Goal: Task Accomplishment & Management: Complete application form

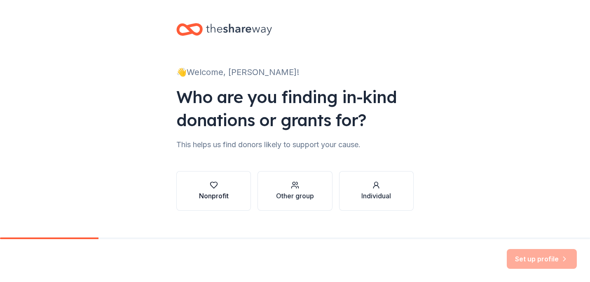
click at [222, 188] on div "button" at bounding box center [214, 185] width 30 height 8
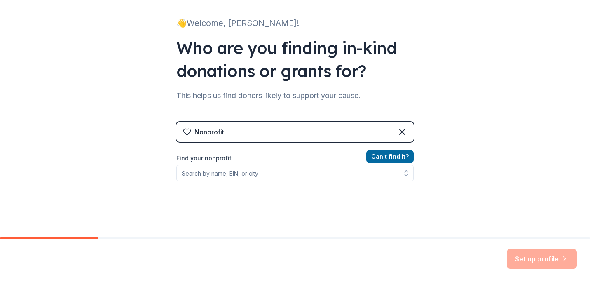
scroll to position [59, 0]
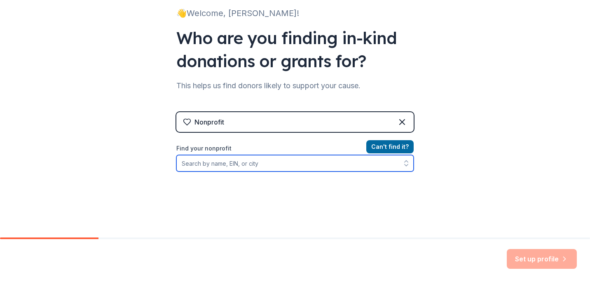
click at [306, 166] on input "Find your nonprofit" at bounding box center [294, 163] width 237 height 16
type input "[US_EMPLOYER_IDENTIFICATION_NUMBER]"
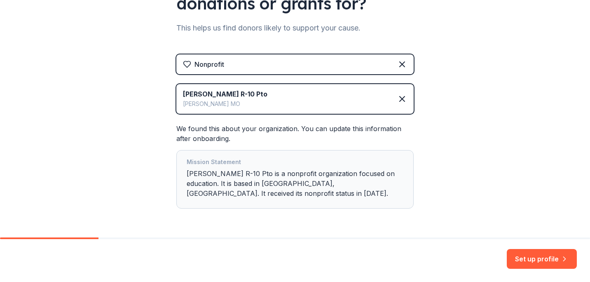
scroll to position [134, 0]
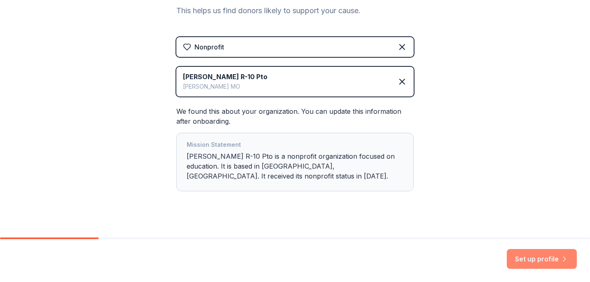
click at [534, 255] on button "Set up profile" at bounding box center [542, 259] width 70 height 20
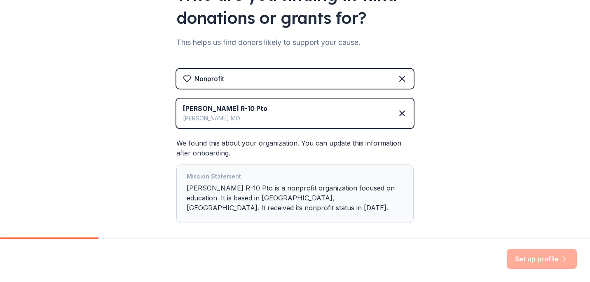
scroll to position [106, 0]
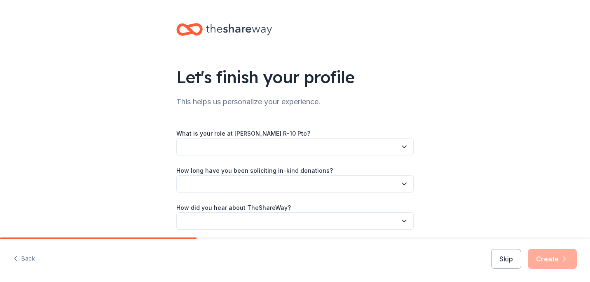
click at [358, 145] on button "button" at bounding box center [294, 146] width 237 height 17
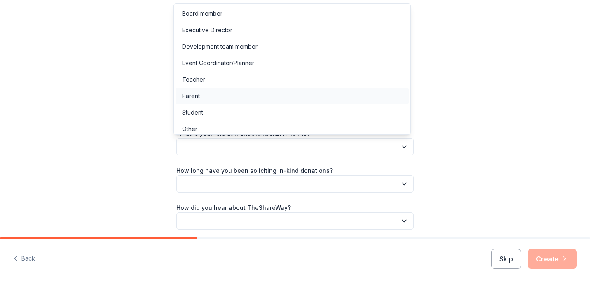
scroll to position [5, 0]
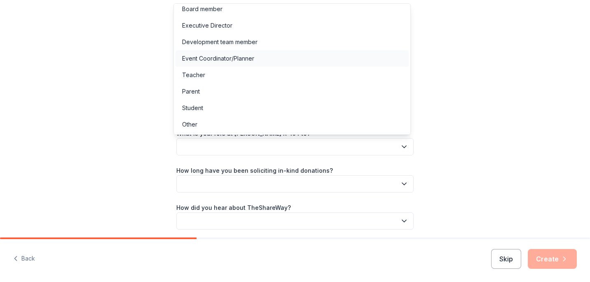
click at [244, 60] on div "Event Coordinator/Planner" at bounding box center [218, 59] width 72 height 10
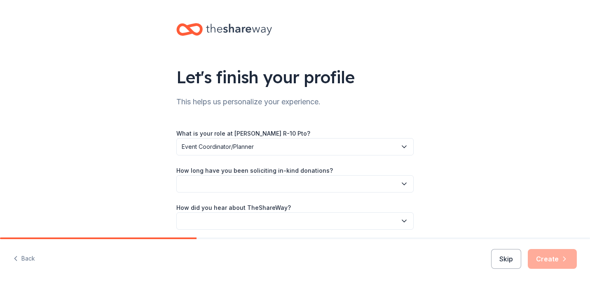
click at [275, 181] on button "button" at bounding box center [294, 183] width 237 height 17
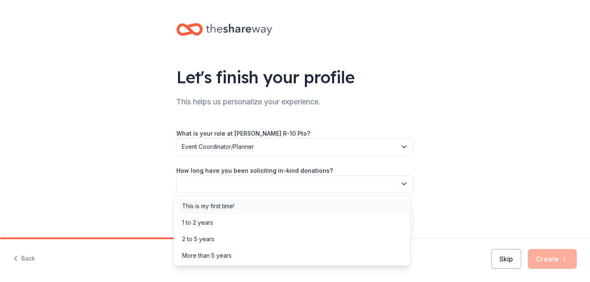
click at [233, 210] on div "This is my first time!" at bounding box center [208, 206] width 52 height 10
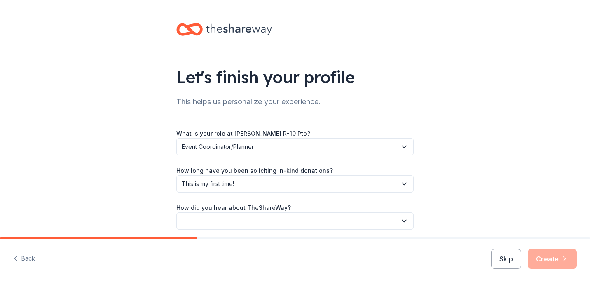
scroll to position [32, 0]
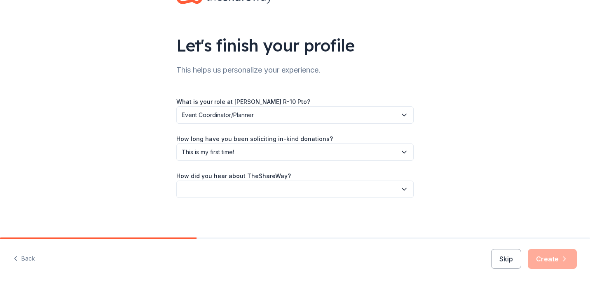
click at [342, 180] on button "button" at bounding box center [294, 188] width 237 height 17
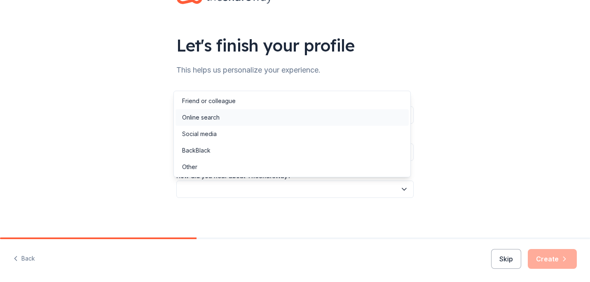
click at [212, 119] on div "Online search" at bounding box center [200, 117] width 37 height 10
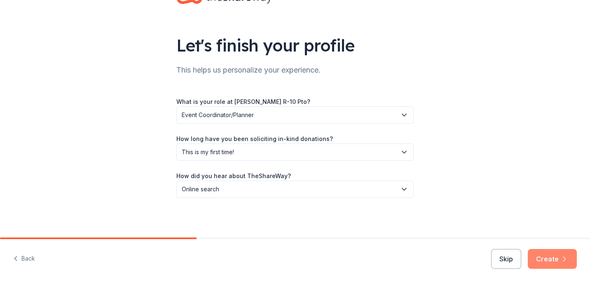
click at [550, 258] on button "Create" at bounding box center [552, 259] width 49 height 20
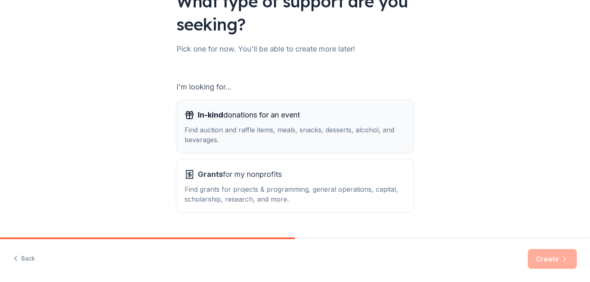
scroll to position [76, 0]
click at [296, 118] on span "In-kind donations for an event" at bounding box center [249, 114] width 102 height 13
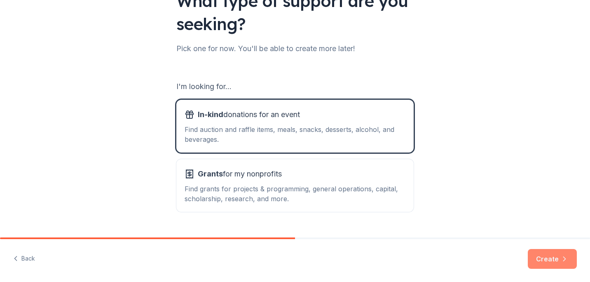
click at [554, 260] on button "Create" at bounding box center [552, 259] width 49 height 20
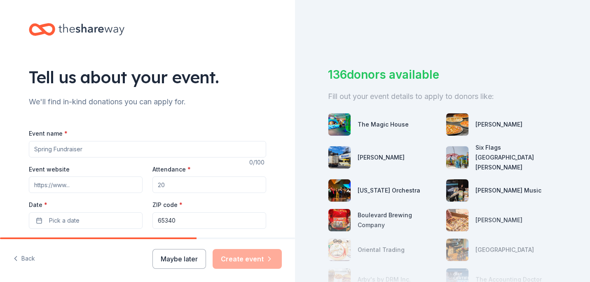
drag, startPoint x: 119, startPoint y: 147, endPoint x: 0, endPoint y: 132, distance: 119.6
click at [0, 132] on html "Tell us about your event. We'll find in-kind donations you can apply for. Event…" at bounding box center [295, 141] width 590 height 282
drag, startPoint x: 101, startPoint y: 149, endPoint x: -2, endPoint y: 141, distance: 102.8
click at [0, 141] on html "Tell us about your event. We'll find in-kind donations you can apply for. Event…" at bounding box center [295, 141] width 590 height 282
type input "Fall Festival"
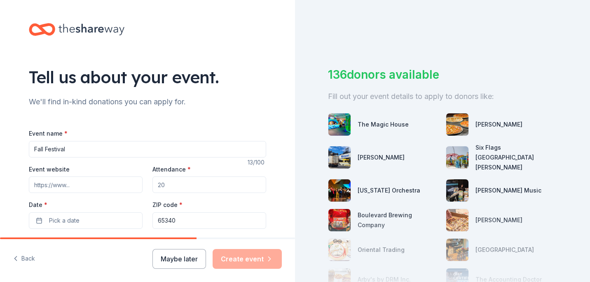
click at [54, 191] on input "Event website" at bounding box center [86, 184] width 114 height 16
type input "hardemanschool.com"
click at [174, 180] on input "Attendance *" at bounding box center [209, 184] width 114 height 16
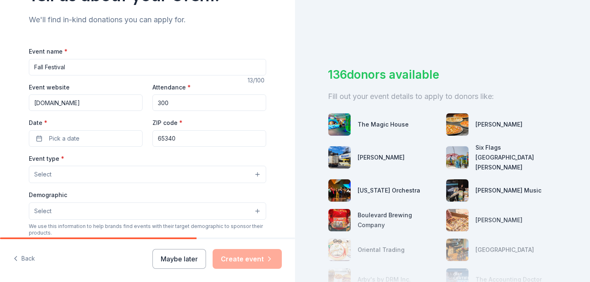
scroll to position [82, 0]
type input "300"
click at [85, 138] on button "Pick a date" at bounding box center [86, 138] width 114 height 16
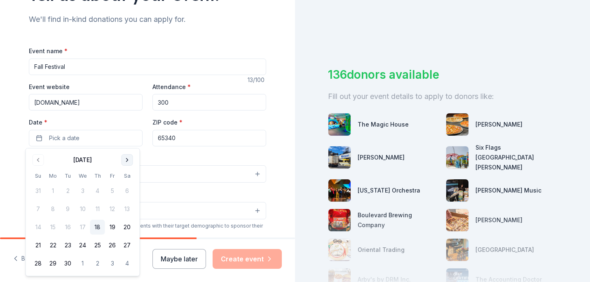
click at [125, 160] on button "Go to next month" at bounding box center [127, 160] width 12 height 12
click at [125, 189] on button "1" at bounding box center [127, 190] width 15 height 15
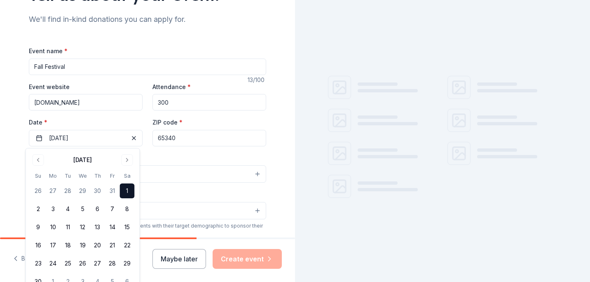
click at [185, 159] on div "Event type * Select" at bounding box center [147, 168] width 237 height 30
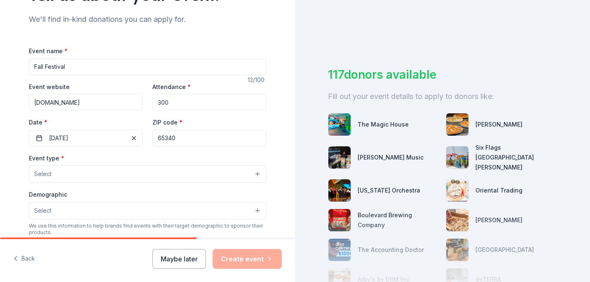
click at [421, 48] on div "117 donors available Fill out your event details to apply to donors like: The M…" at bounding box center [442, 141] width 295 height 282
click at [192, 174] on button "Select" at bounding box center [147, 173] width 237 height 17
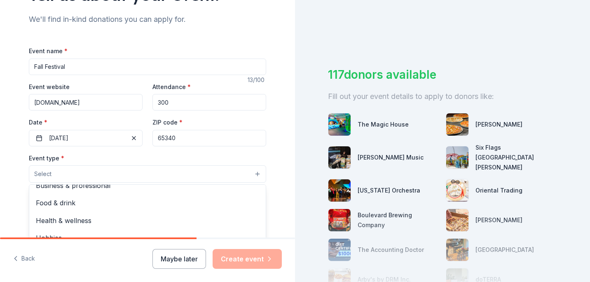
scroll to position [0, 0]
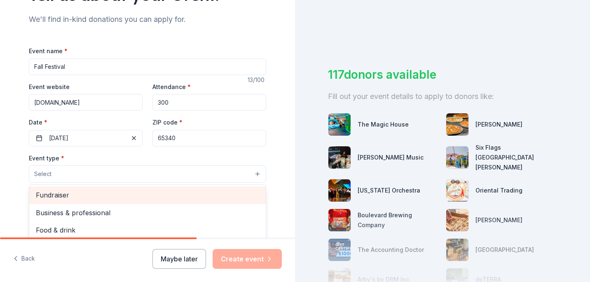
click at [178, 195] on span "Fundraiser" at bounding box center [147, 194] width 223 height 11
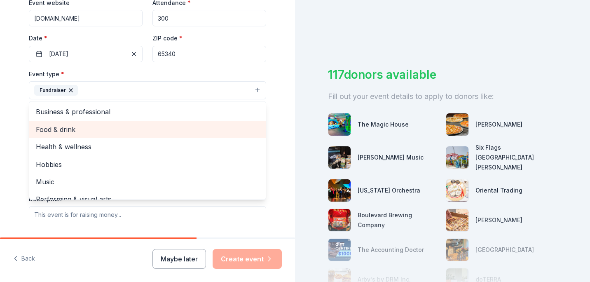
click at [129, 132] on span "Food & drink" at bounding box center [147, 129] width 223 height 11
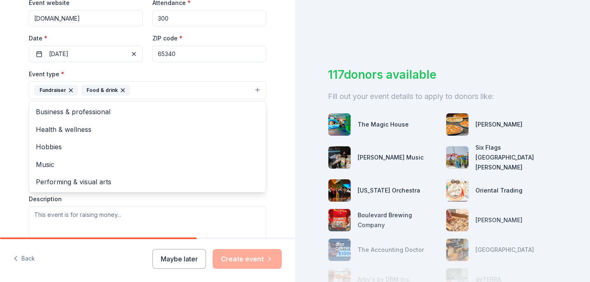
click at [16, 142] on div "Tell us about your event. We'll find in-kind donations you can apply for. Event…" at bounding box center [148, 108] width 264 height 549
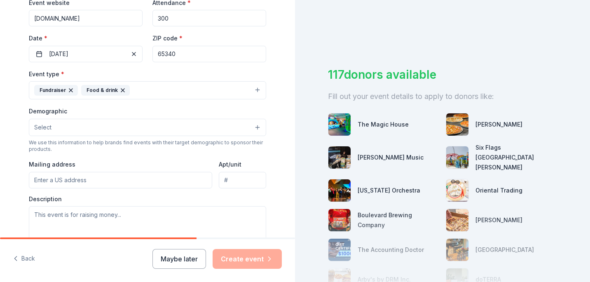
click at [72, 129] on button "Select" at bounding box center [147, 127] width 237 height 17
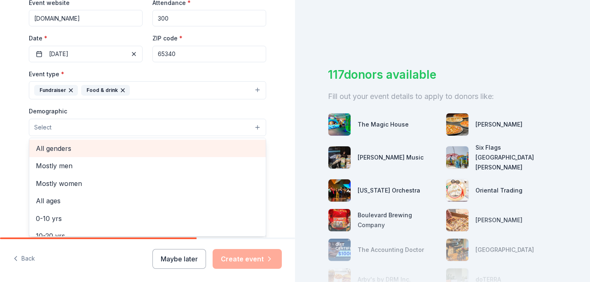
click at [64, 147] on span "All genders" at bounding box center [147, 148] width 223 height 11
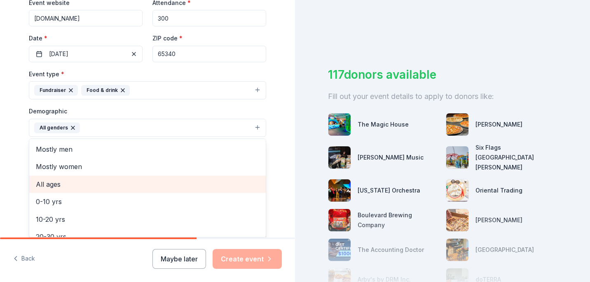
click at [63, 181] on span "All ages" at bounding box center [147, 184] width 223 height 11
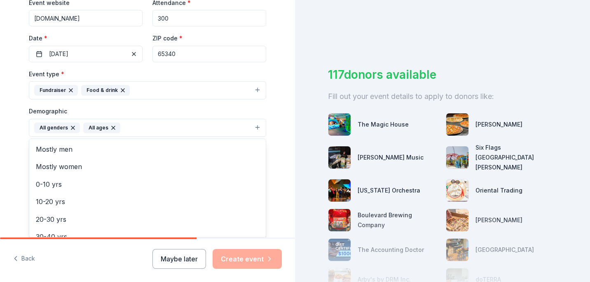
click at [11, 156] on div "Tell us about your event. We'll find in-kind donations you can apply for. Event…" at bounding box center [147, 109] width 295 height 550
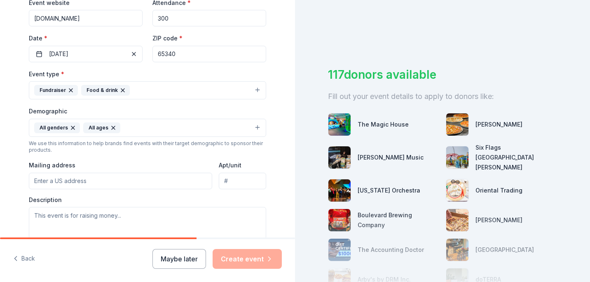
click at [68, 178] on input "Mailing address" at bounding box center [120, 181] width 183 height 16
type input "21051 highway D Marshall, MO 65340"
click at [234, 179] on input "Apt/unit" at bounding box center [242, 181] width 47 height 16
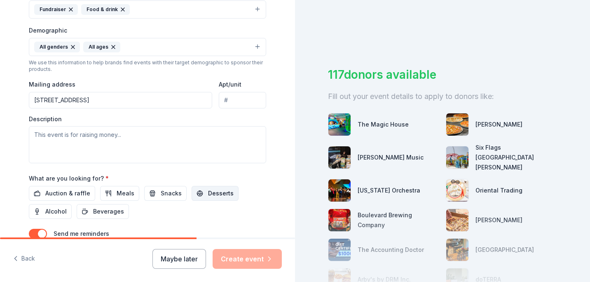
scroll to position [248, 0]
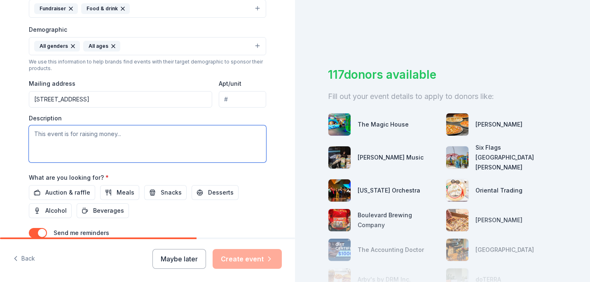
click at [131, 145] on textarea at bounding box center [147, 143] width 237 height 37
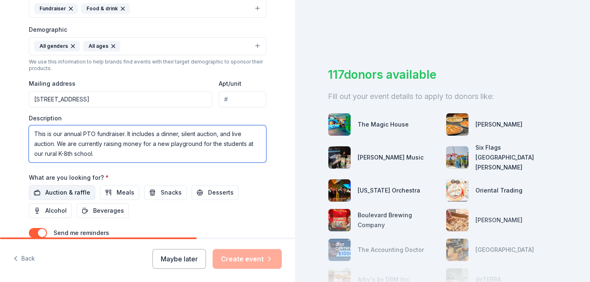
type textarea "This is our annual PTO fundraiser. It includes a dinner, silent auction, and li…"
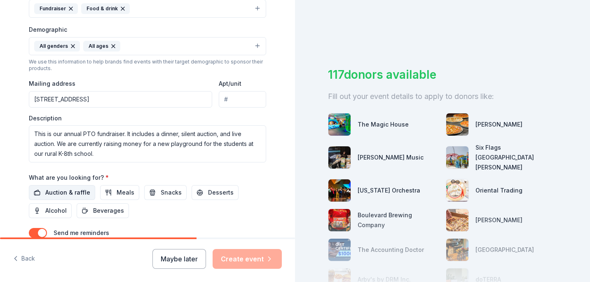
click at [78, 188] on span "Auction & raffle" at bounding box center [67, 192] width 45 height 10
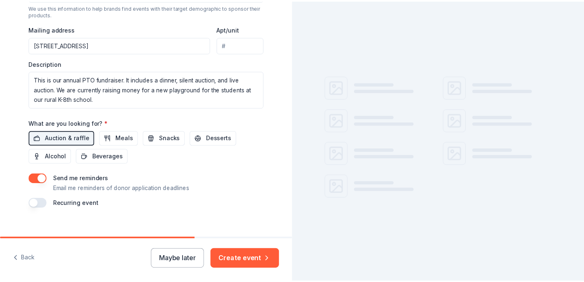
scroll to position [313, 0]
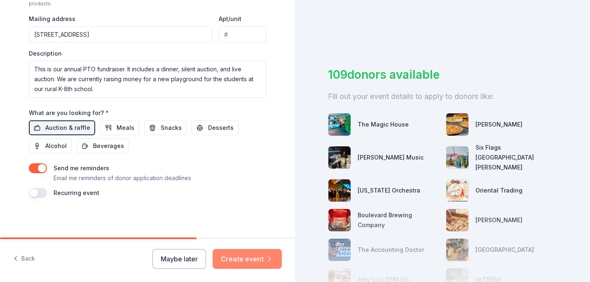
click at [249, 263] on button "Create event" at bounding box center [246, 259] width 69 height 20
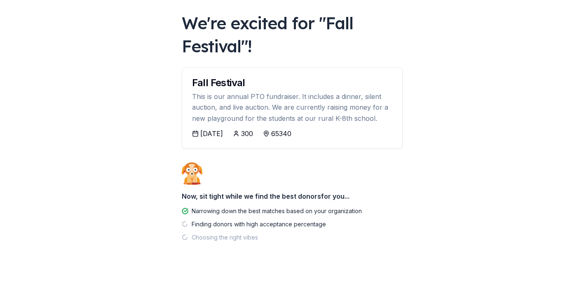
scroll to position [55, 0]
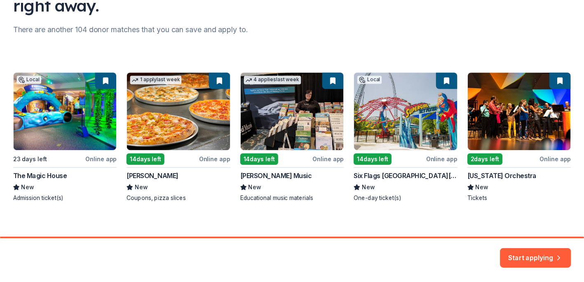
scroll to position [97, 0]
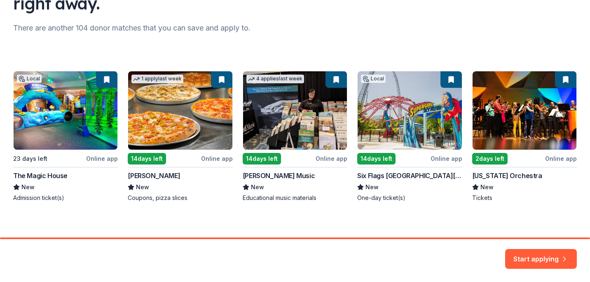
click at [37, 107] on div "Local 23 days left Online app The Magic House New Admission ticket(s) 1 apply l…" at bounding box center [294, 136] width 563 height 131
click at [527, 254] on button "Start applying" at bounding box center [541, 254] width 72 height 20
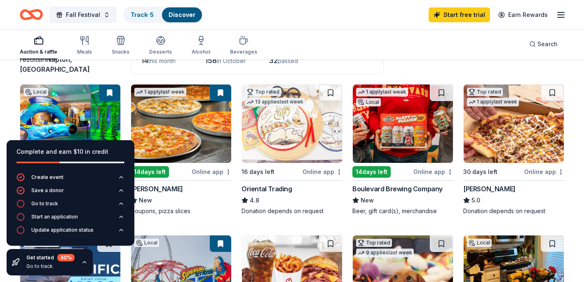
scroll to position [68, 0]
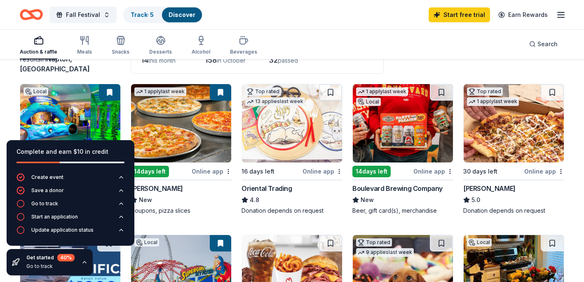
click at [86, 264] on icon "button" at bounding box center [84, 262] width 7 height 7
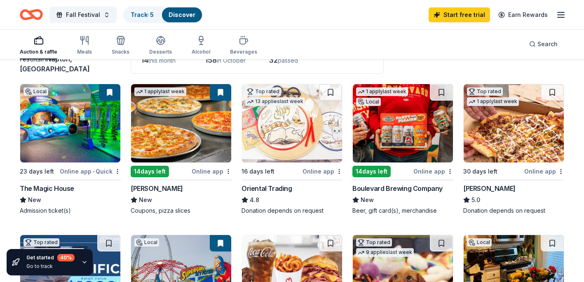
click at [78, 147] on img at bounding box center [70, 123] width 100 height 78
click at [169, 138] on img at bounding box center [181, 123] width 100 height 78
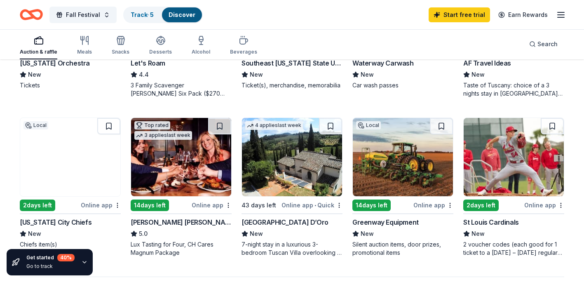
scroll to position [532, 0]
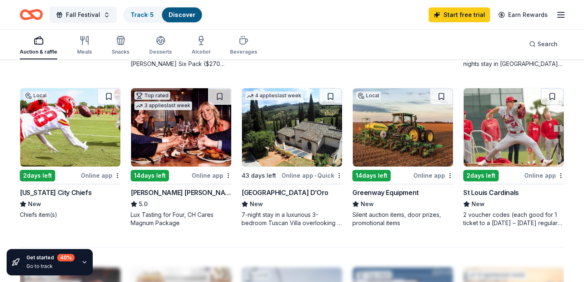
click at [175, 120] on img at bounding box center [181, 127] width 100 height 78
click at [415, 137] on img at bounding box center [402, 127] width 100 height 78
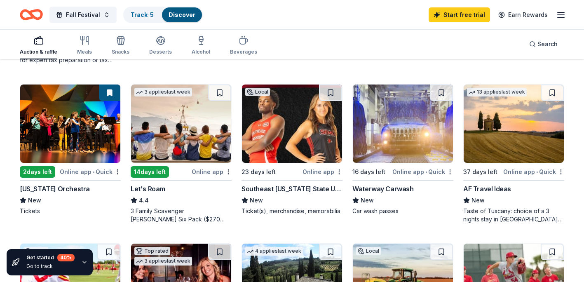
scroll to position [376, 0]
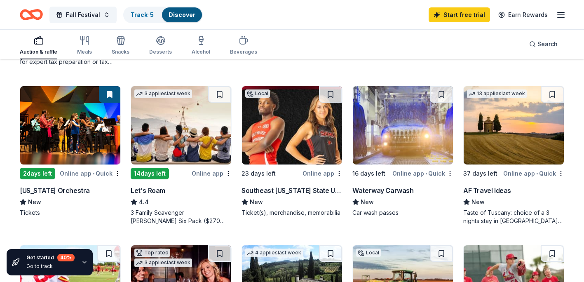
click at [394, 129] on img at bounding box center [402, 125] width 100 height 78
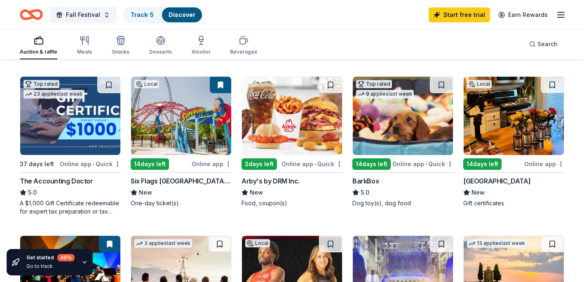
scroll to position [223, 0]
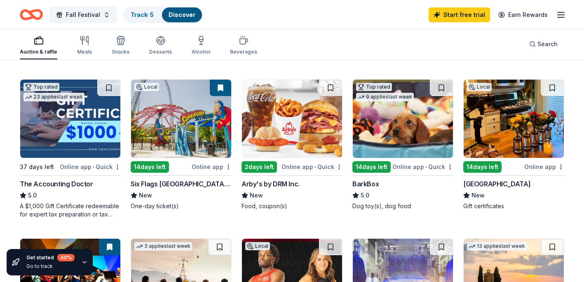
click at [377, 119] on img at bounding box center [402, 118] width 100 height 78
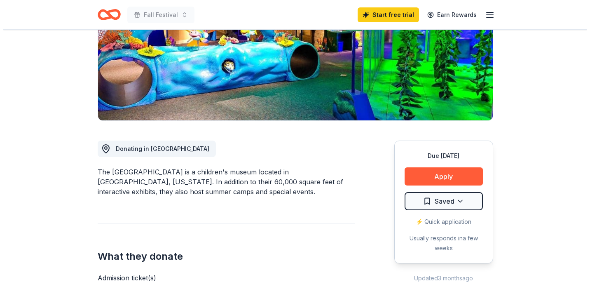
scroll to position [131, 0]
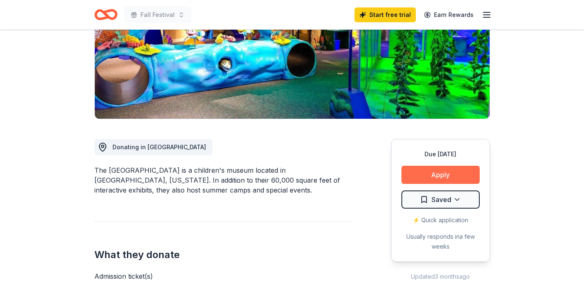
click at [446, 181] on button "Apply" at bounding box center [440, 175] width 78 height 18
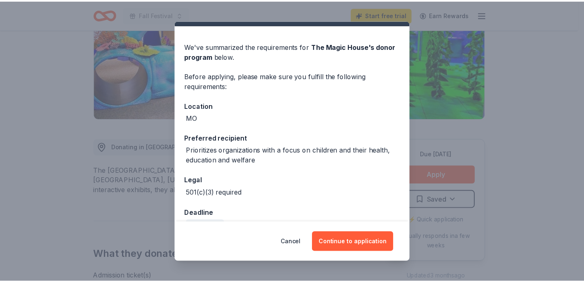
scroll to position [0, 0]
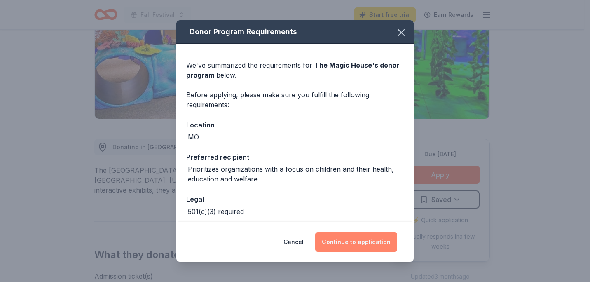
click at [359, 246] on button "Continue to application" at bounding box center [356, 242] width 82 height 20
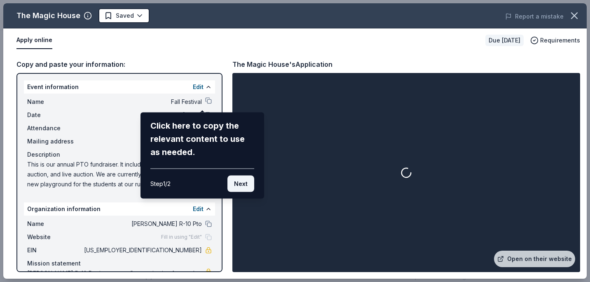
click at [241, 185] on button "Next" at bounding box center [240, 183] width 27 height 16
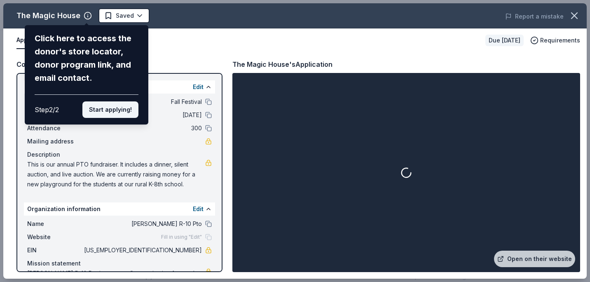
click at [106, 108] on button "Start applying!" at bounding box center [110, 109] width 56 height 16
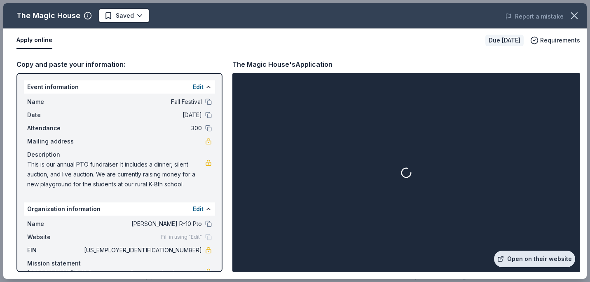
click at [529, 257] on link "Open on their website" at bounding box center [534, 258] width 81 height 16
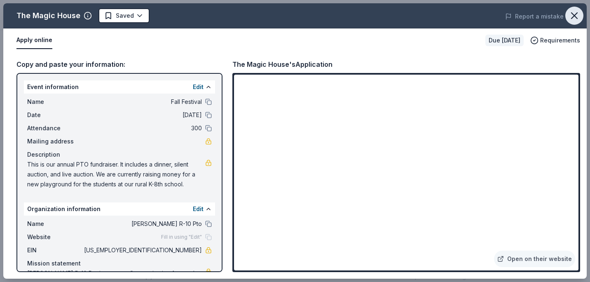
click at [574, 21] on icon "button" at bounding box center [574, 16] width 12 height 12
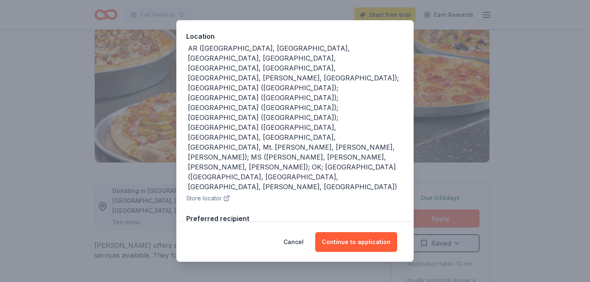
scroll to position [89, 0]
click at [365, 250] on button "Continue to application" at bounding box center [356, 242] width 82 height 20
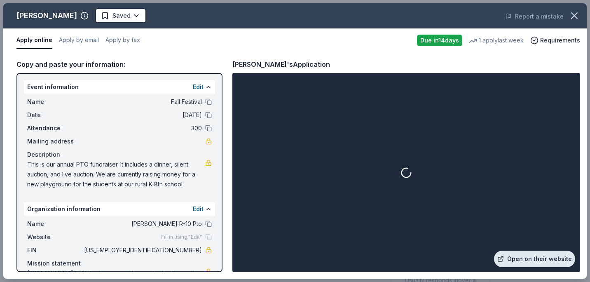
click at [525, 266] on link "Open on their website" at bounding box center [534, 258] width 81 height 16
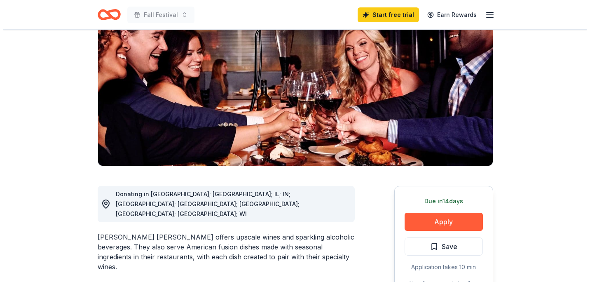
scroll to position [108, 0]
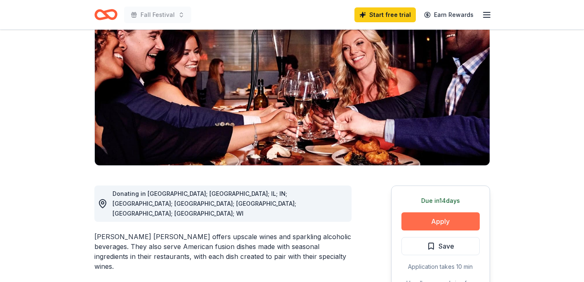
click at [417, 212] on button "Apply" at bounding box center [440, 221] width 78 height 18
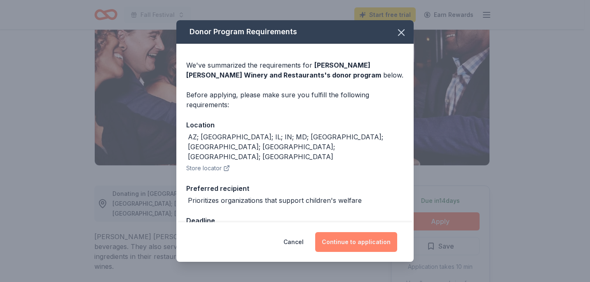
click at [369, 236] on button "Continue to application" at bounding box center [356, 242] width 82 height 20
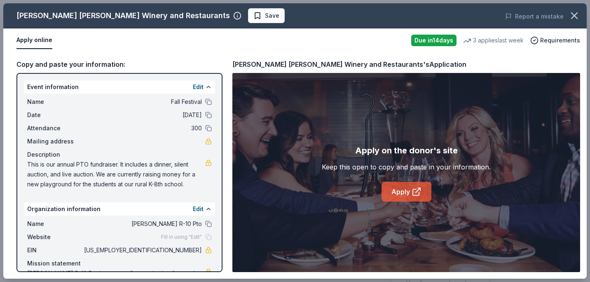
click at [410, 191] on link "Apply" at bounding box center [406, 192] width 50 height 20
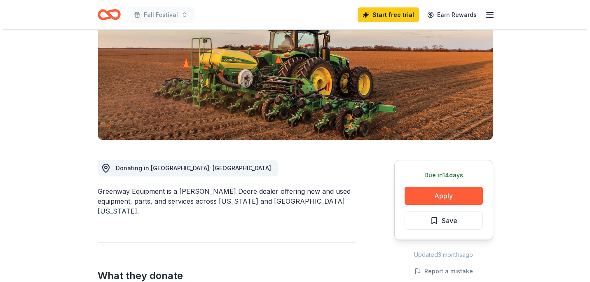
scroll to position [99, 0]
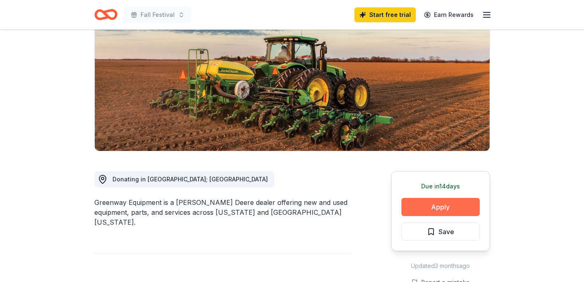
click at [436, 205] on button "Apply" at bounding box center [440, 207] width 78 height 18
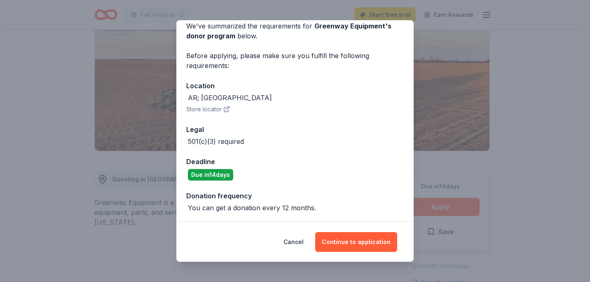
scroll to position [39, 0]
click at [370, 240] on button "Continue to application" at bounding box center [356, 242] width 82 height 20
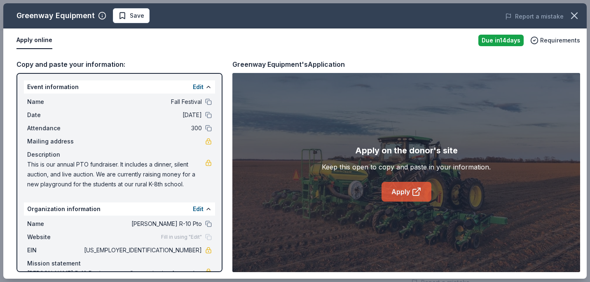
click at [404, 189] on link "Apply" at bounding box center [406, 192] width 50 height 20
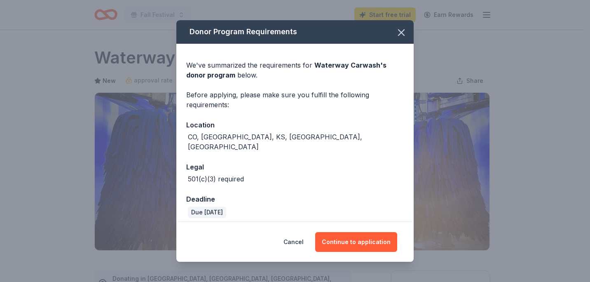
scroll to position [117, 0]
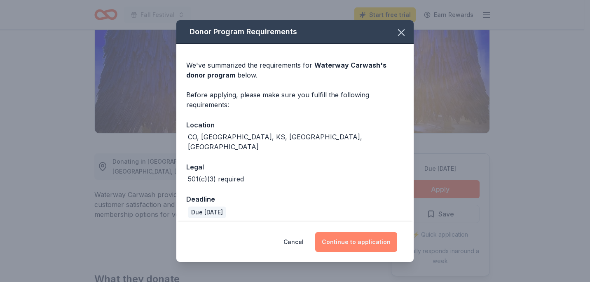
click at [369, 238] on button "Continue to application" at bounding box center [356, 242] width 82 height 20
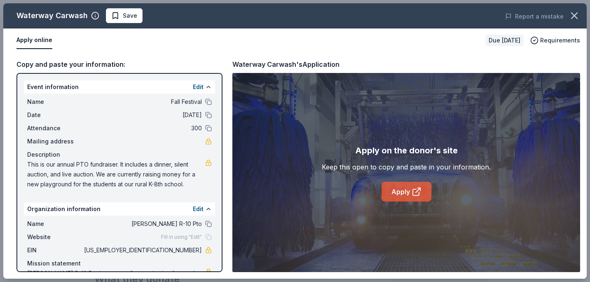
click at [407, 193] on link "Apply" at bounding box center [406, 192] width 50 height 20
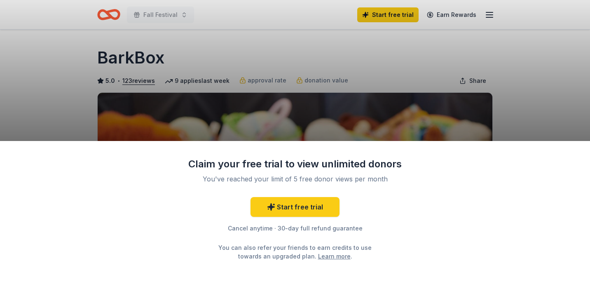
click at [358, 66] on div "Claim your free trial to view unlimited donors You've reached your limit of 5 f…" at bounding box center [295, 141] width 590 height 282
